Goal: Find specific page/section

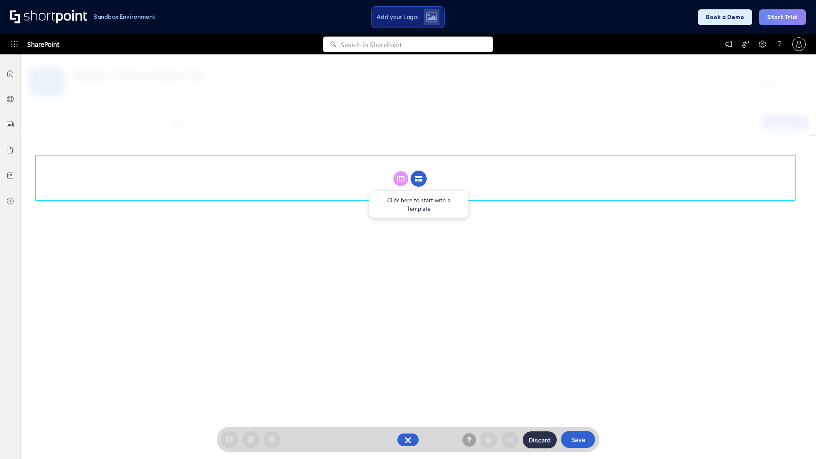
click at [419, 179] on circle at bounding box center [419, 179] width 16 height 16
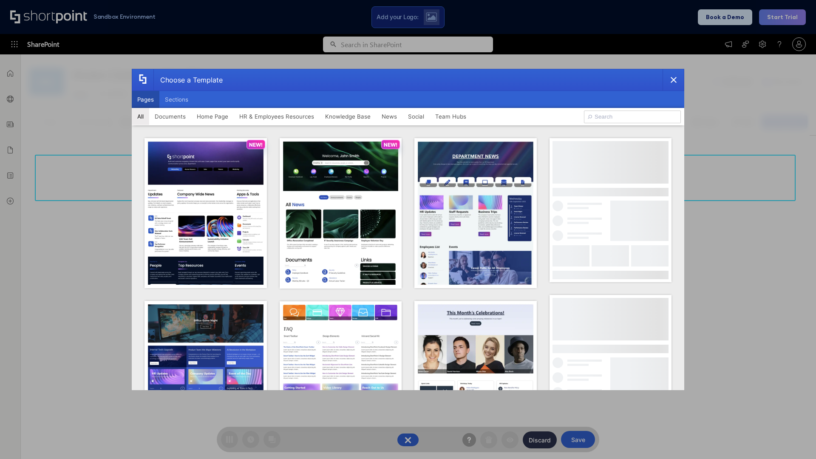
click at [145, 99] on button "Pages" at bounding box center [146, 99] width 28 height 17
type input "HR 6"
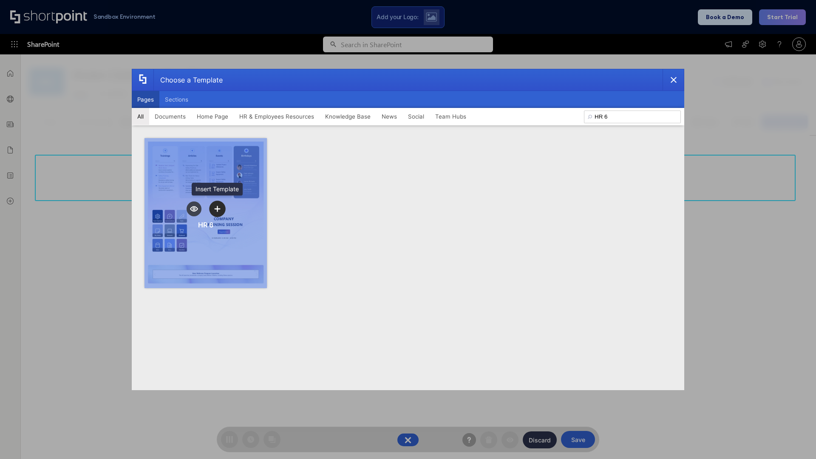
click at [217, 209] on icon "template selector" at bounding box center [217, 209] width 6 height 6
